Goal: Task Accomplishment & Management: Complete application form

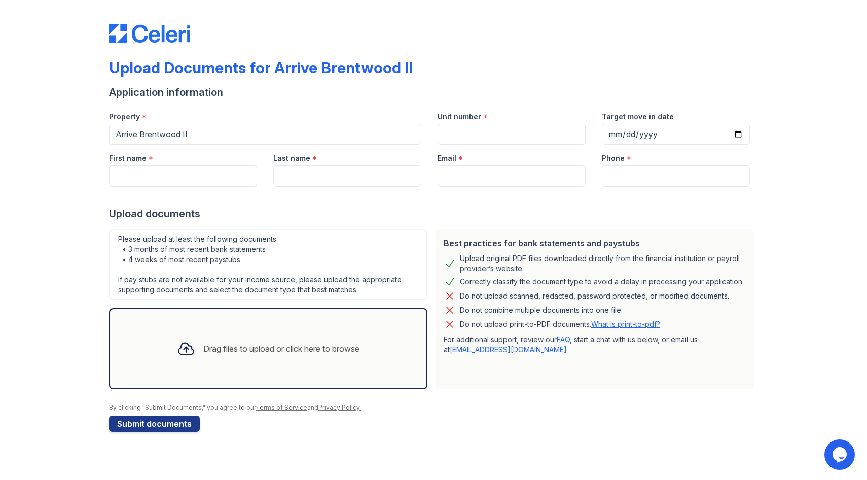
click at [227, 340] on div "Drag files to upload or click here to browse" at bounding box center [268, 349] width 199 height 34
click at [217, 357] on div "Drag files to upload or click here to browse" at bounding box center [268, 349] width 199 height 34
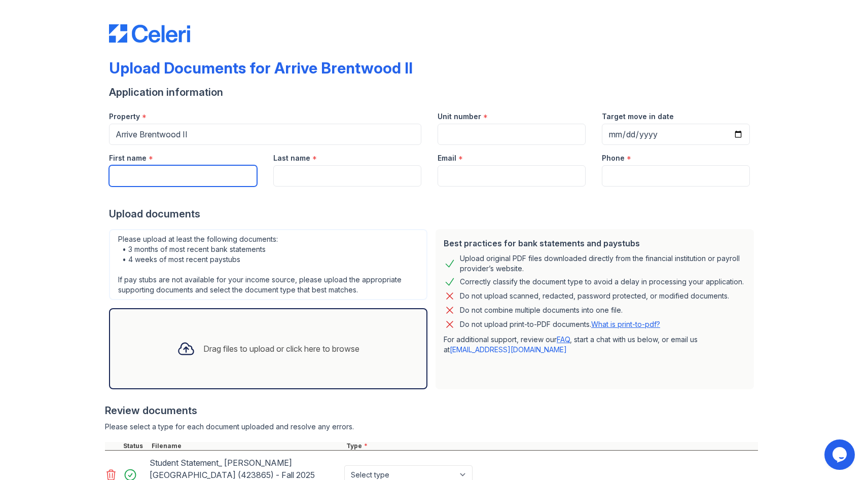
click at [203, 171] on input "First name" at bounding box center [183, 175] width 148 height 21
type input "Chelsea"
type input "[PERSON_NAME]"
type input "[EMAIL_ADDRESS][DOMAIN_NAME]"
type input "3149389767"
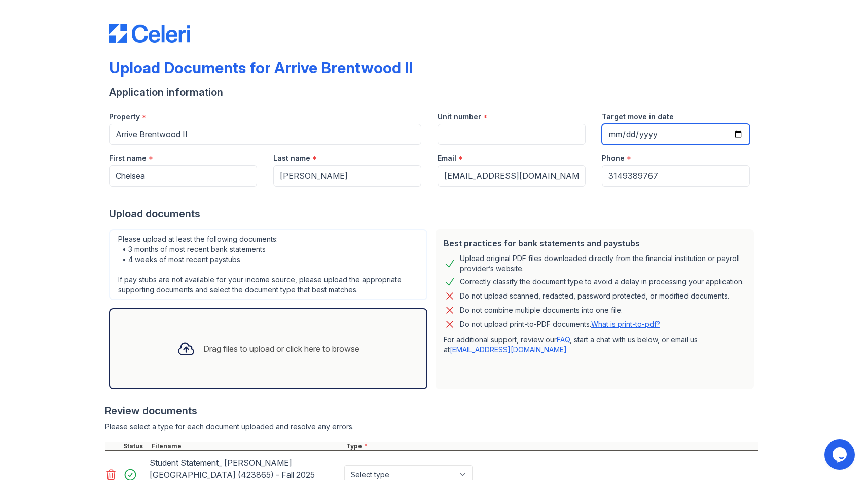
click at [619, 133] on input "Target move in date" at bounding box center [676, 134] width 148 height 21
type input "[DATE]"
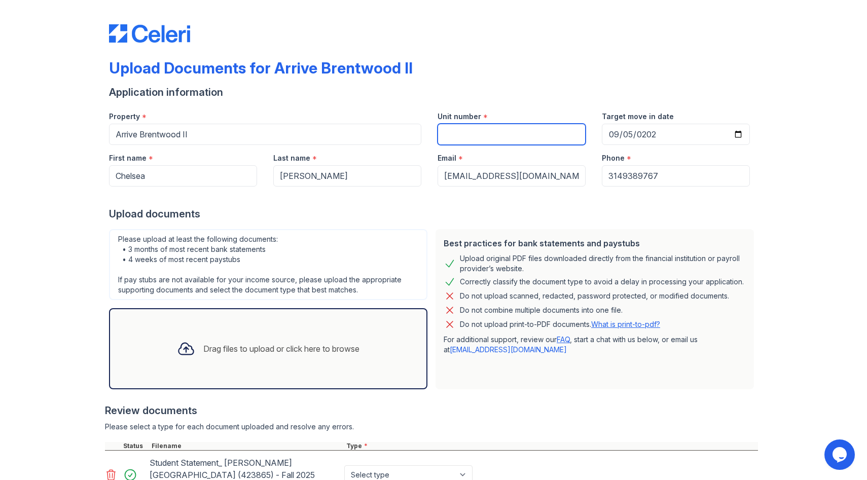
click at [529, 137] on input "Unit number" at bounding box center [512, 134] width 148 height 21
type input "1101"
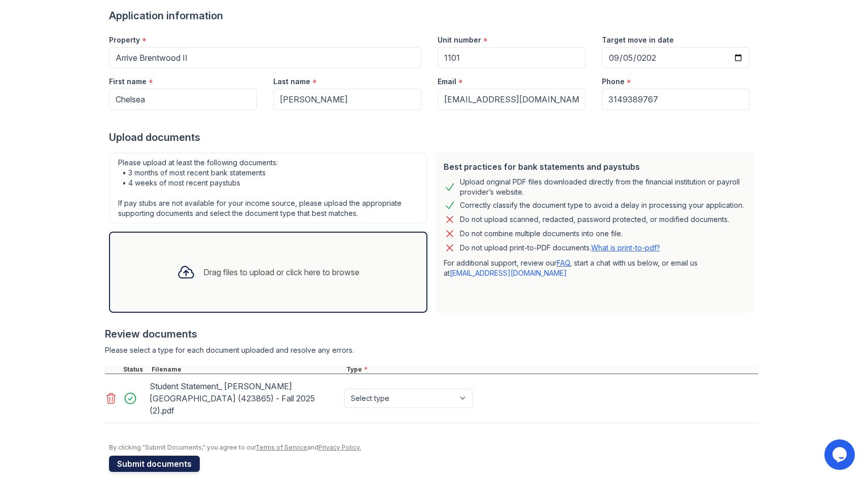
click at [131, 456] on button "Submit documents" at bounding box center [154, 464] width 91 height 16
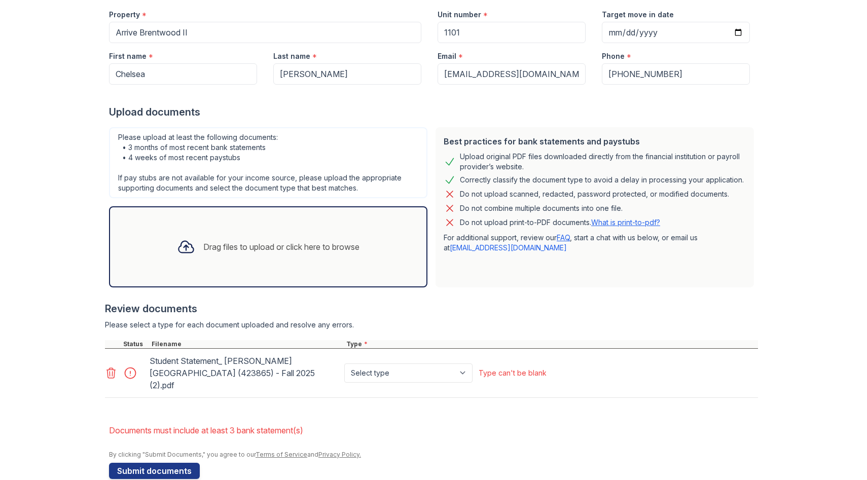
scroll to position [137, 0]
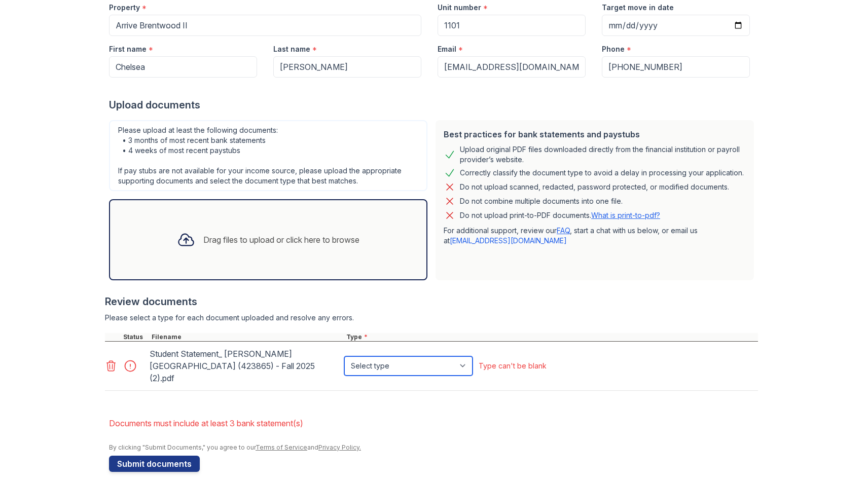
click at [465, 361] on select "Select type Paystub Bank Statement Offer Letter Tax Documents Benefit Award Let…" at bounding box center [408, 366] width 128 height 19
select select "other"
click at [344, 357] on select "Select type Paystub Bank Statement Offer Letter Tax Documents Benefit Award Let…" at bounding box center [408, 366] width 128 height 19
click at [177, 456] on button "Submit documents" at bounding box center [154, 464] width 91 height 16
click at [466, 361] on select "Paystub Bank Statement Offer Letter Tax Documents Benefit Award Letter Investme…" at bounding box center [408, 366] width 128 height 19
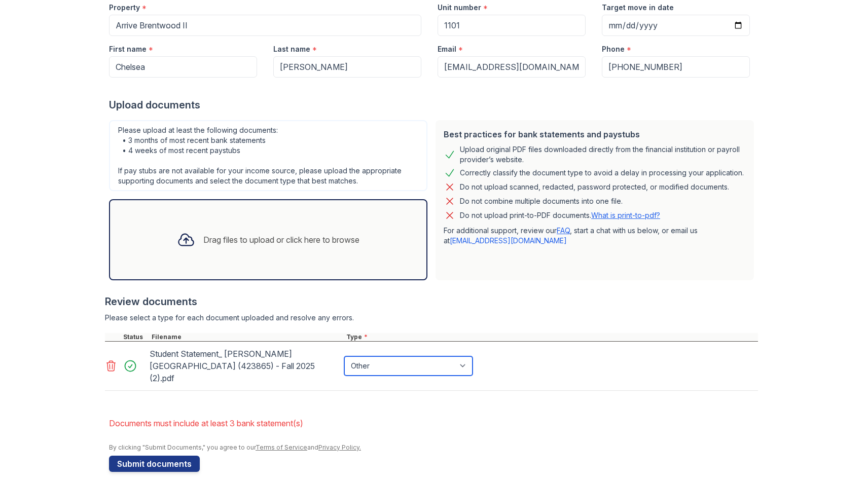
click at [344, 357] on select "Paystub Bank Statement Offer Letter Tax Documents Benefit Award Letter Investme…" at bounding box center [408, 366] width 128 height 19
click at [465, 362] on select "Paystub Bank Statement Offer Letter Tax Documents Benefit Award Letter Investme…" at bounding box center [408, 366] width 128 height 19
select select "bank_statement"
click at [344, 357] on select "Paystub Bank Statement Offer Letter Tax Documents Benefit Award Letter Investme…" at bounding box center [408, 366] width 128 height 19
click at [168, 456] on button "Submit documents" at bounding box center [154, 464] width 91 height 16
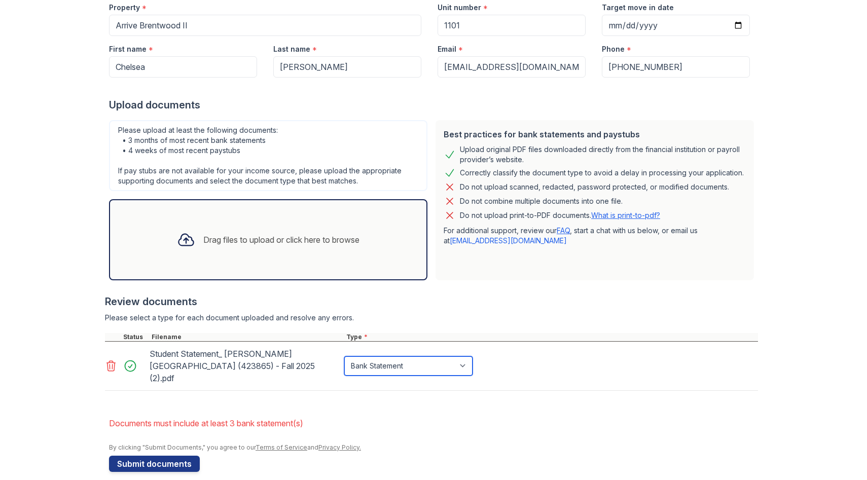
click at [467, 358] on select "Paystub Bank Statement Offer Letter Tax Documents Benefit Award Letter Investme…" at bounding box center [408, 366] width 128 height 19
select select "other"
click at [344, 357] on select "Paystub Bank Statement Offer Letter Tax Documents Benefit Award Letter Investme…" at bounding box center [408, 366] width 128 height 19
click at [261, 246] on div "Drag files to upload or click here to browse" at bounding box center [268, 240] width 199 height 34
click at [242, 248] on div "Drag files to upload or click here to browse" at bounding box center [268, 240] width 199 height 34
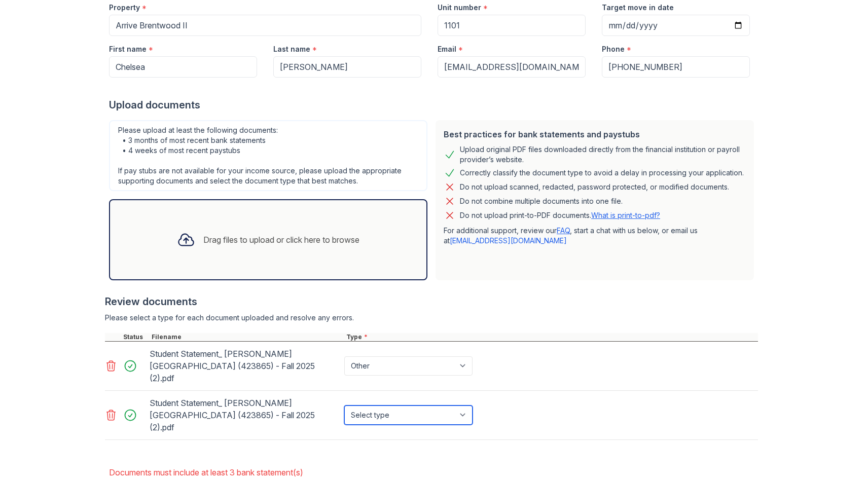
click at [466, 406] on select "Select type Paystub Bank Statement Offer Letter Tax Documents Benefit Award Let…" at bounding box center [408, 415] width 128 height 19
select select "bank_statement"
click at [344, 406] on select "Select type Paystub Bank Statement Offer Letter Tax Documents Benefit Award Let…" at bounding box center [408, 415] width 128 height 19
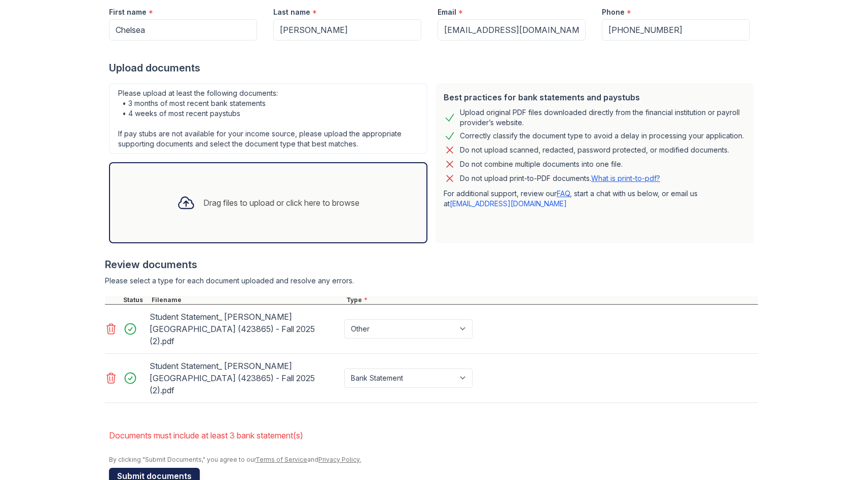
click at [138, 468] on button "Submit documents" at bounding box center [154, 476] width 91 height 16
click at [184, 426] on li "Documents must include at least 3 bank statement(s)" at bounding box center [433, 436] width 649 height 20
click at [608, 180] on link "What is print-to-pdf?" at bounding box center [625, 178] width 69 height 9
click at [112, 373] on icon at bounding box center [111, 378] width 9 height 10
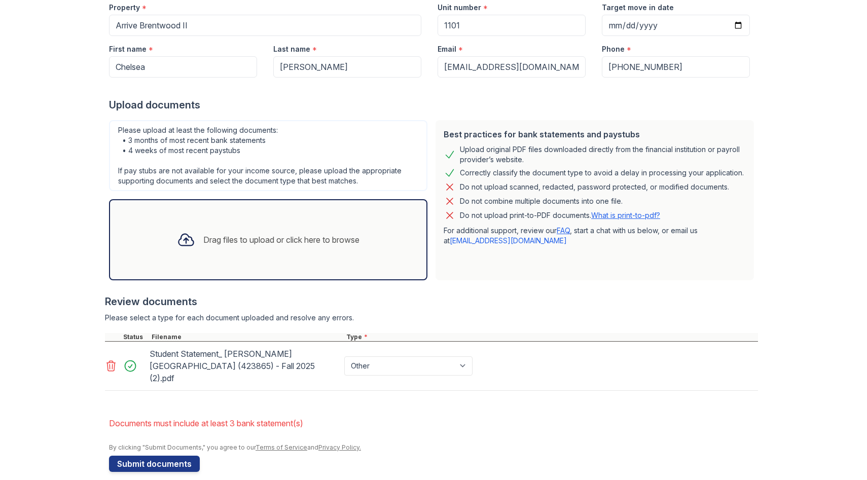
click at [112, 361] on icon at bounding box center [111, 366] width 9 height 10
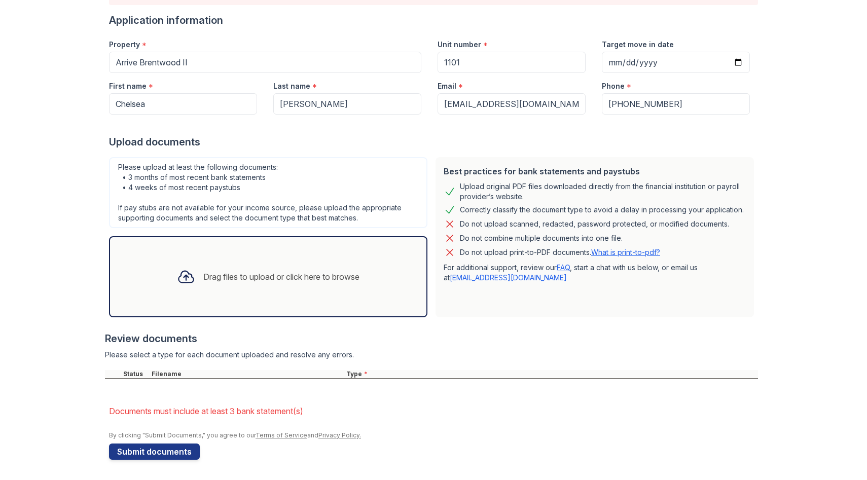
click at [296, 297] on div "Drag files to upload or click here to browse" at bounding box center [268, 276] width 319 height 81
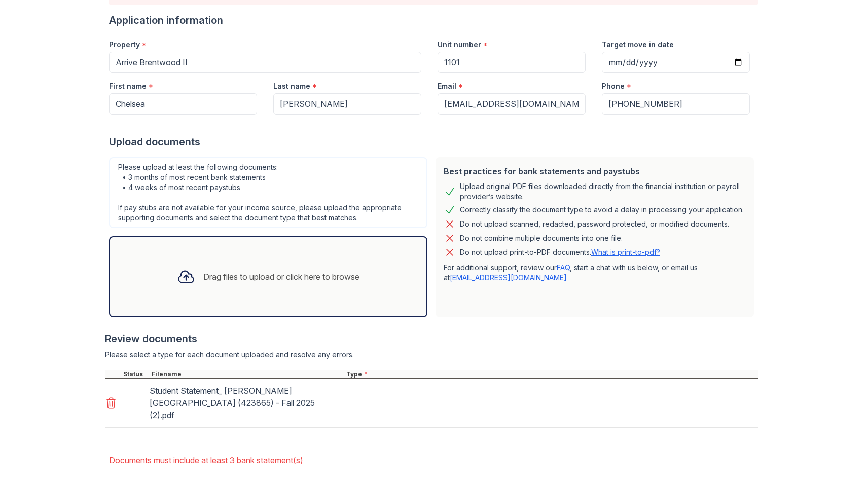
scroll to position [137, 0]
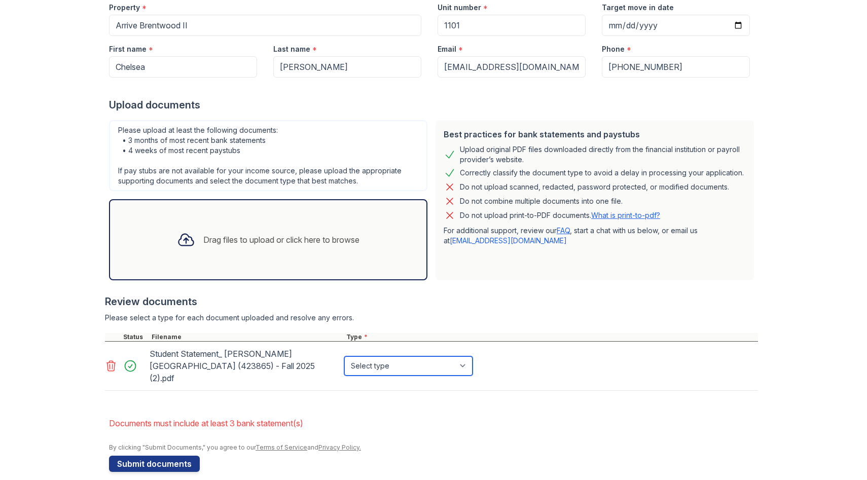
click at [467, 361] on select "Select type Paystub Bank Statement Offer Letter Tax Documents Benefit Award Let…" at bounding box center [408, 366] width 128 height 19
select select "bank_statement"
click at [344, 357] on select "Select type Paystub Bank Statement Offer Letter Tax Documents Benefit Award Let…" at bounding box center [408, 366] width 128 height 19
click at [273, 251] on div "Drag files to upload or click here to browse" at bounding box center [268, 240] width 199 height 34
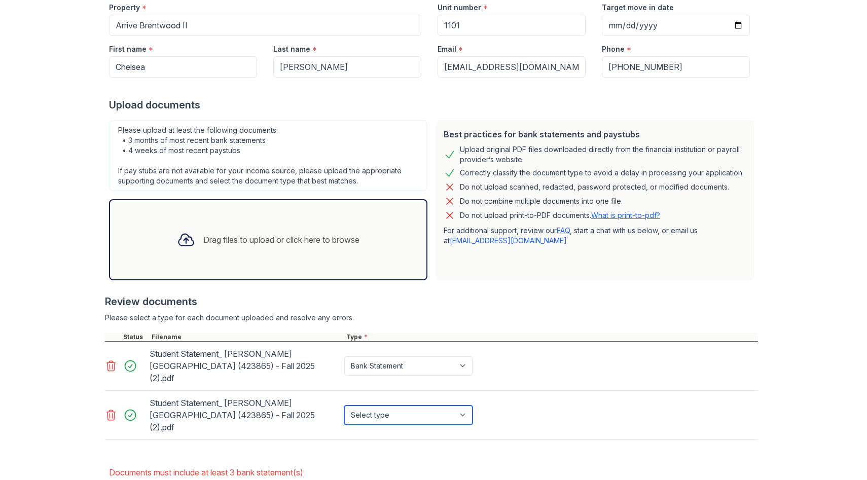
click at [464, 406] on select "Select type Paystub Bank Statement Offer Letter Tax Documents Benefit Award Let…" at bounding box center [408, 415] width 128 height 19
select select "paystub"
click at [344, 406] on select "Select type Paystub Bank Statement Offer Letter Tax Documents Benefit Award Let…" at bounding box center [408, 415] width 128 height 19
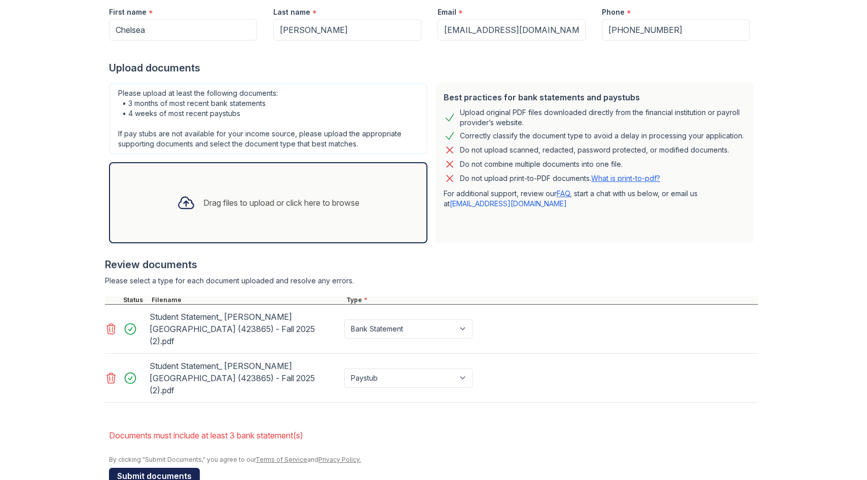
click at [160, 468] on button "Submit documents" at bounding box center [154, 476] width 91 height 16
click at [111, 325] on icon at bounding box center [111, 329] width 12 height 12
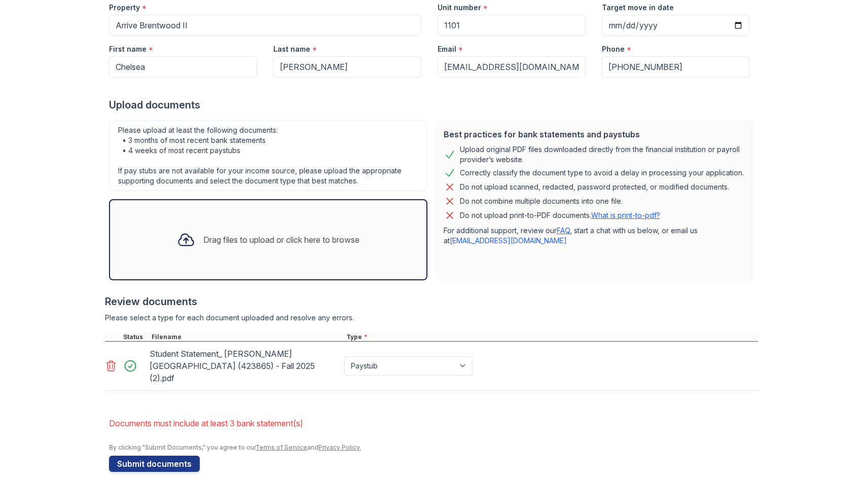
drag, startPoint x: 111, startPoint y: 360, endPoint x: 140, endPoint y: 343, distance: 33.4
click at [111, 360] on icon at bounding box center [111, 366] width 12 height 12
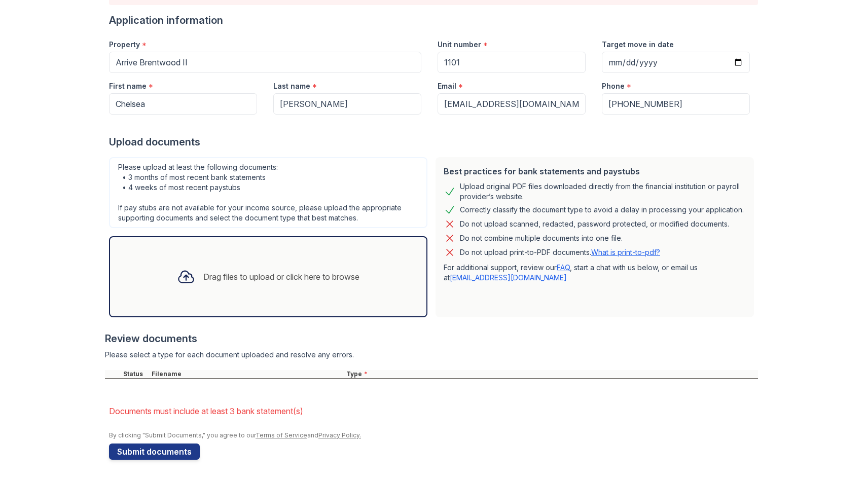
click at [230, 292] on div "Drag files to upload or click here to browse" at bounding box center [268, 277] width 199 height 34
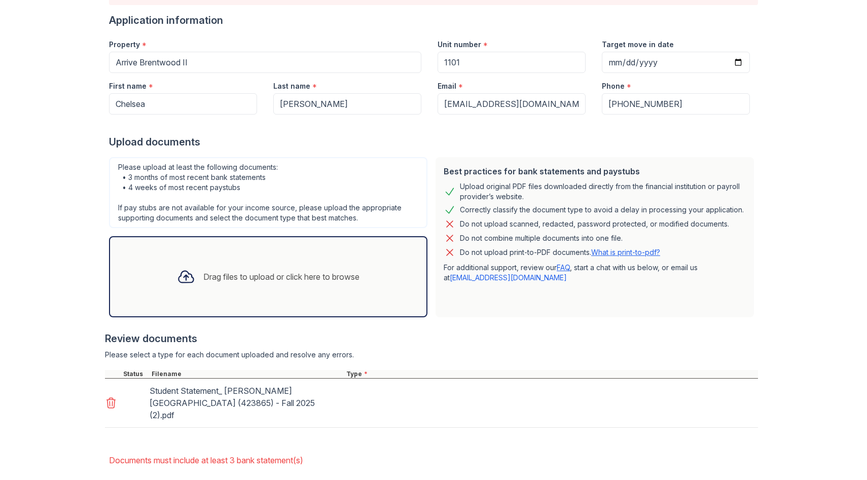
scroll to position [137, 0]
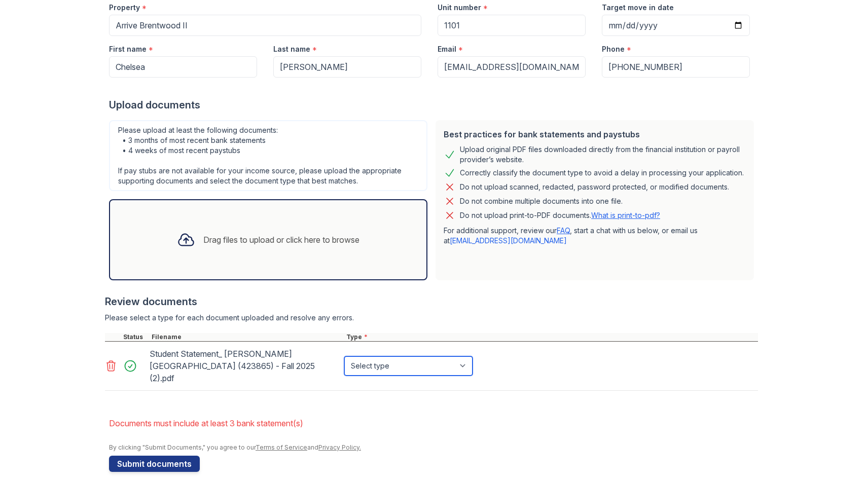
click at [465, 361] on select "Select type Paystub Bank Statement Offer Letter Tax Documents Benefit Award Let…" at bounding box center [408, 366] width 128 height 19
select select "paystub"
click at [344, 357] on select "Select type Paystub Bank Statement Offer Letter Tax Documents Benefit Award Let…" at bounding box center [408, 366] width 128 height 19
click at [155, 456] on button "Submit documents" at bounding box center [154, 464] width 91 height 16
click at [285, 250] on div "Drag files to upload or click here to browse" at bounding box center [268, 240] width 199 height 34
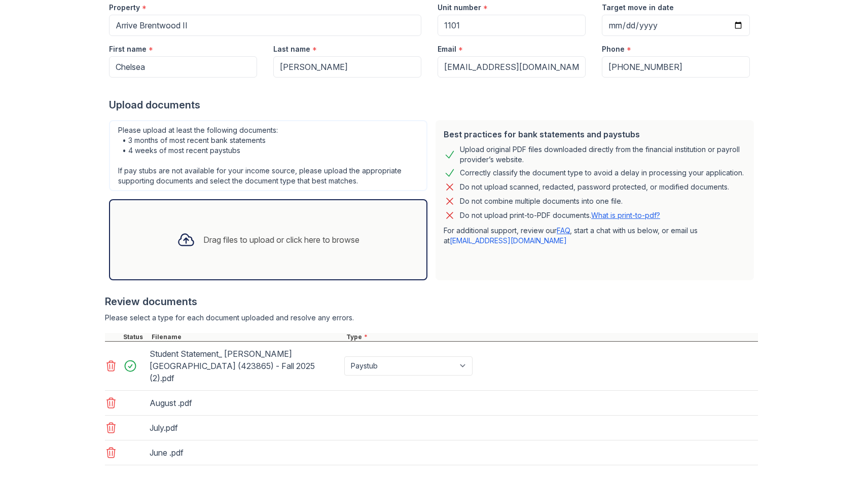
scroll to position [212, 0]
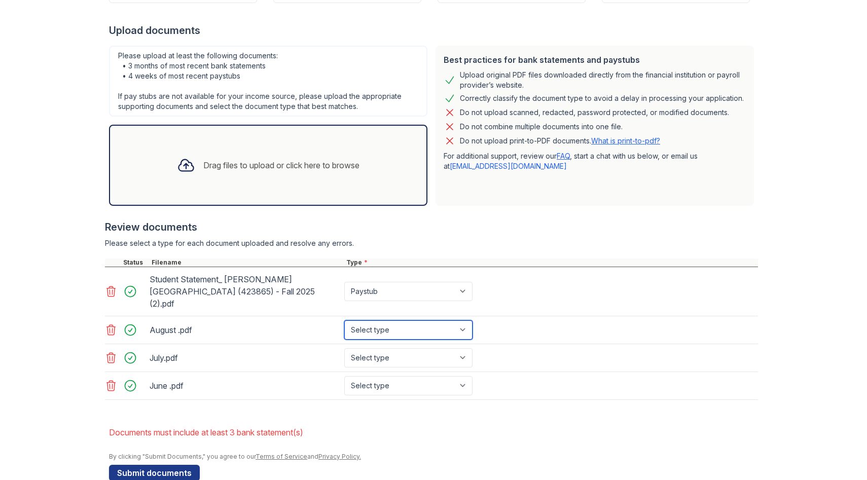
click at [463, 321] on select "Select type Paystub Bank Statement Offer Letter Tax Documents Benefit Award Let…" at bounding box center [408, 330] width 128 height 19
select select "bank_statement"
click at [344, 321] on select "Select type Paystub Bank Statement Offer Letter Tax Documents Benefit Award Let…" at bounding box center [408, 330] width 128 height 19
click at [463, 349] on select "Select type Paystub Bank Statement Offer Letter Tax Documents Benefit Award Let…" at bounding box center [408, 358] width 128 height 19
select select "bank_statement"
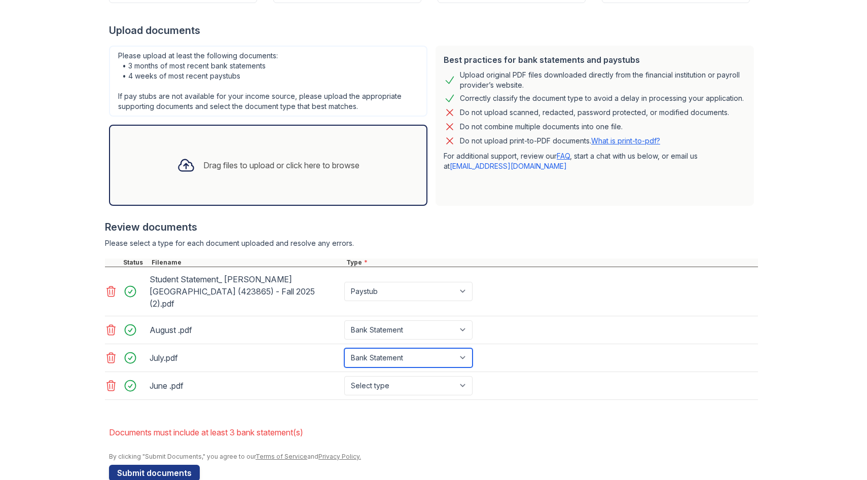
click at [344, 349] on select "Select type Paystub Bank Statement Offer Letter Tax Documents Benefit Award Let…" at bounding box center [408, 358] width 128 height 19
click at [463, 376] on select "Select type Paystub Bank Statement Offer Letter Tax Documents Benefit Award Let…" at bounding box center [408, 385] width 128 height 19
select select "bank_statement"
click at [344, 376] on select "Select type Paystub Bank Statement Offer Letter Tax Documents Benefit Award Let…" at bounding box center [408, 385] width 128 height 19
click at [160, 466] on button "Submit documents" at bounding box center [154, 473] width 91 height 16
